Goal: Check status: Check status

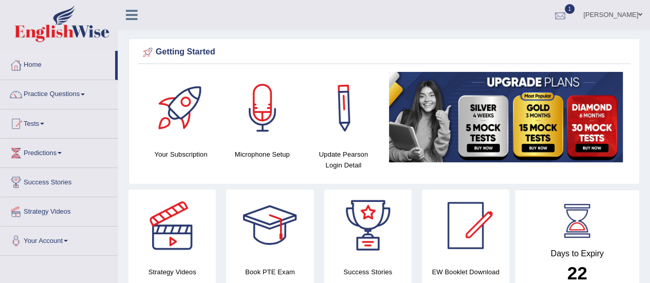
click at [568, 17] on div at bounding box center [560, 15] width 15 height 15
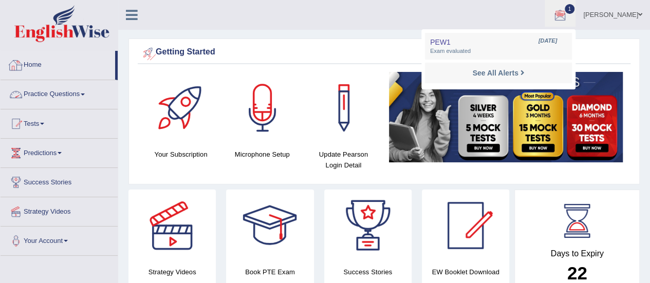
click at [65, 92] on link "Practice Questions" at bounding box center [59, 93] width 117 height 26
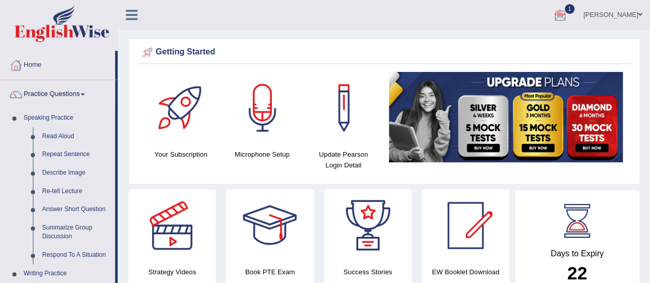
click at [54, 96] on link "Practice Questions" at bounding box center [58, 93] width 115 height 26
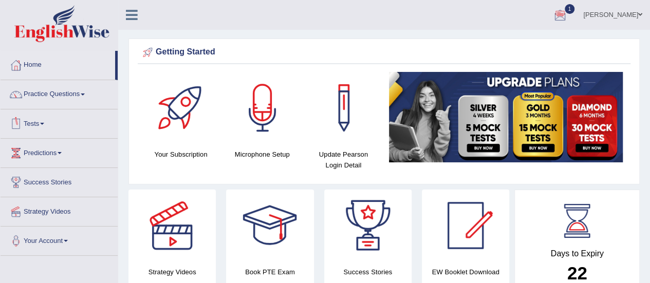
click at [43, 123] on link "Tests" at bounding box center [59, 122] width 117 height 26
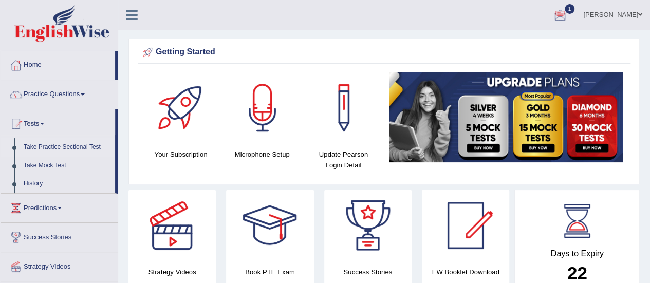
click at [62, 149] on link "Take Practice Sectional Test" at bounding box center [67, 147] width 96 height 19
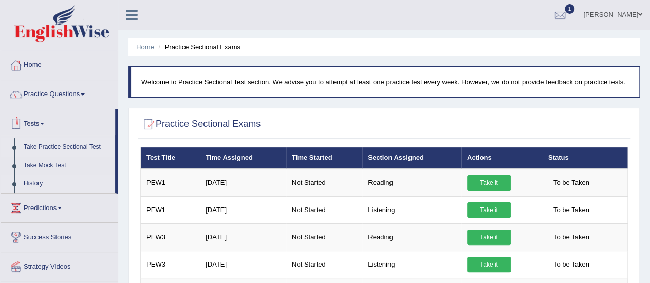
click at [36, 186] on link "History" at bounding box center [67, 184] width 96 height 19
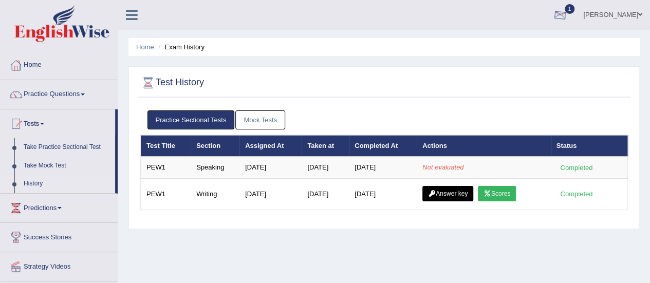
click at [576, 22] on link "1" at bounding box center [560, 13] width 31 height 27
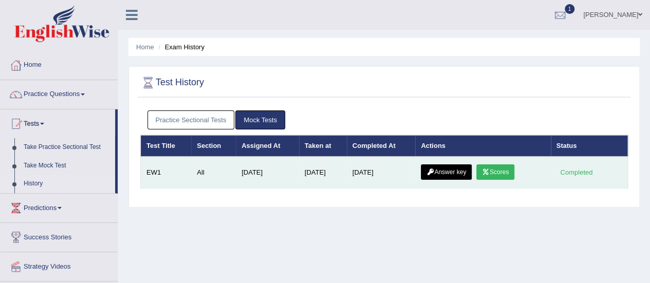
click at [494, 170] on link "Scores" at bounding box center [495, 171] width 38 height 15
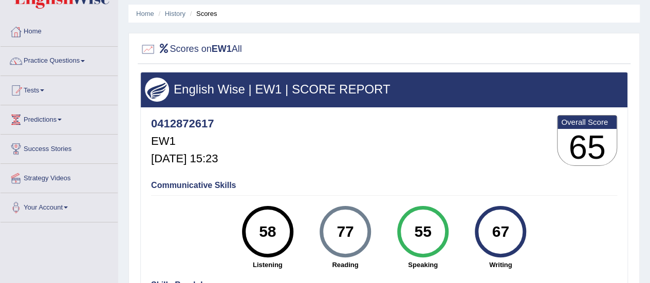
scroll to position [32, 0]
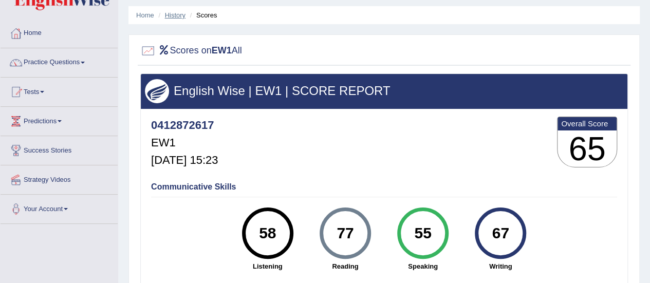
click at [175, 13] on link "History" at bounding box center [175, 15] width 21 height 8
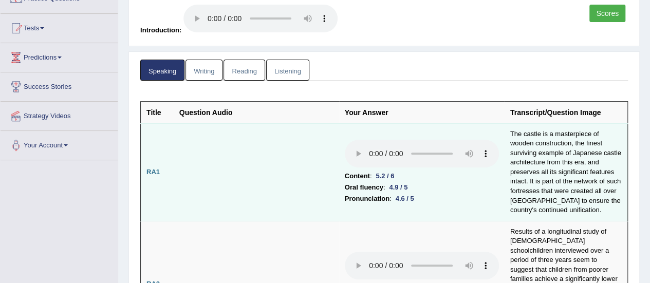
click at [270, 181] on td at bounding box center [257, 172] width 166 height 98
click at [217, 164] on td at bounding box center [257, 172] width 166 height 98
click at [525, 158] on td "The castle is a masterpiece of wooden construction, the finest surviving exampl…" at bounding box center [566, 172] width 123 height 98
click at [455, 193] on li "Pronunciation : 4.6 / 5" at bounding box center [422, 198] width 154 height 11
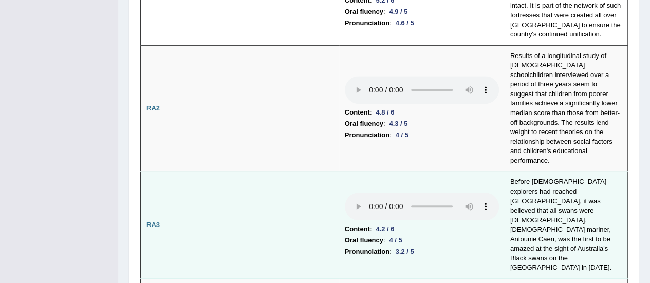
scroll to position [272, 0]
click at [287, 206] on td at bounding box center [257, 224] width 166 height 107
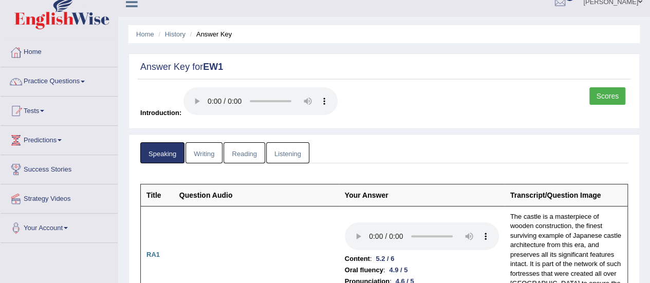
scroll to position [9, 0]
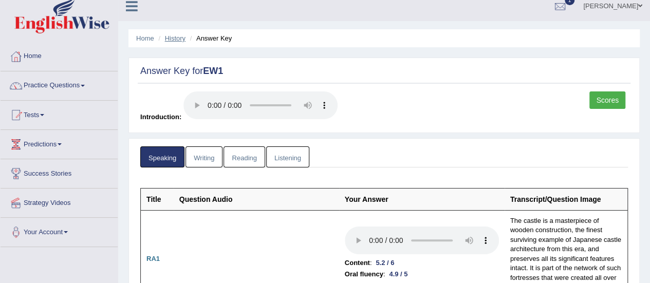
click at [179, 35] on link "History" at bounding box center [175, 38] width 21 height 8
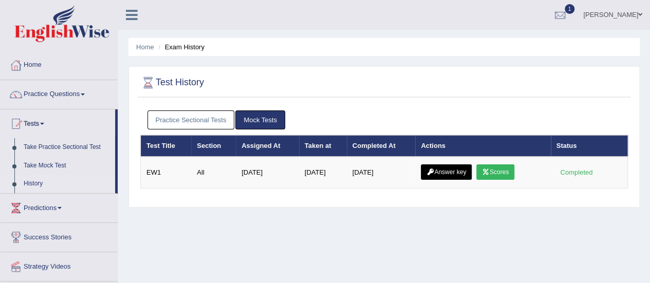
click at [195, 122] on link "Practice Sectional Tests" at bounding box center [191, 120] width 87 height 19
